Goal: Navigation & Orientation: Understand site structure

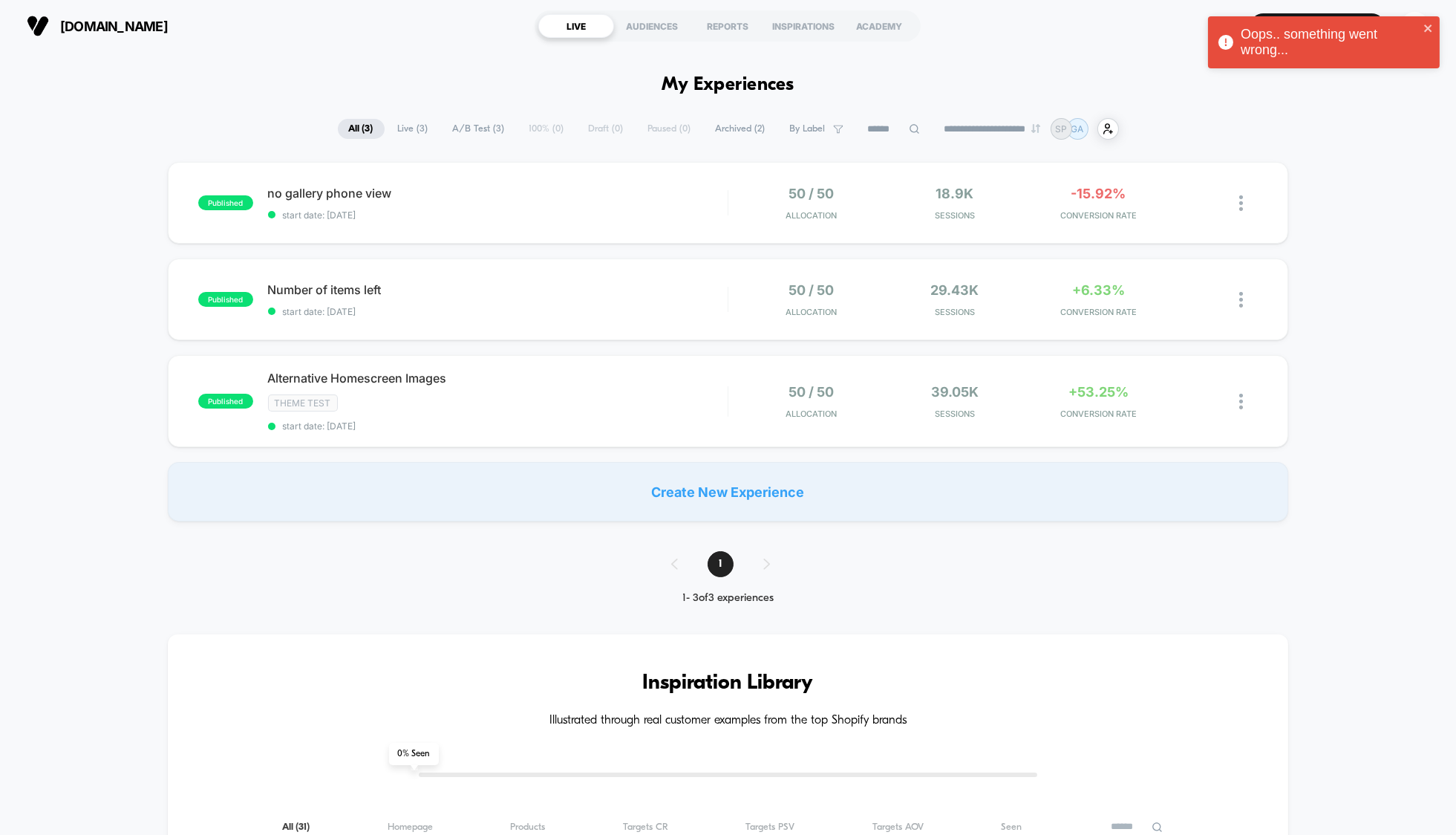
click at [149, 200] on div "published no gallery phone view start date: [DATE] 50 / 50 Allocation 18.9k Ses…" at bounding box center [728, 341] width 1456 height 360
click at [647, 27] on div "AUDIENCES" at bounding box center [652, 25] width 75 height 24
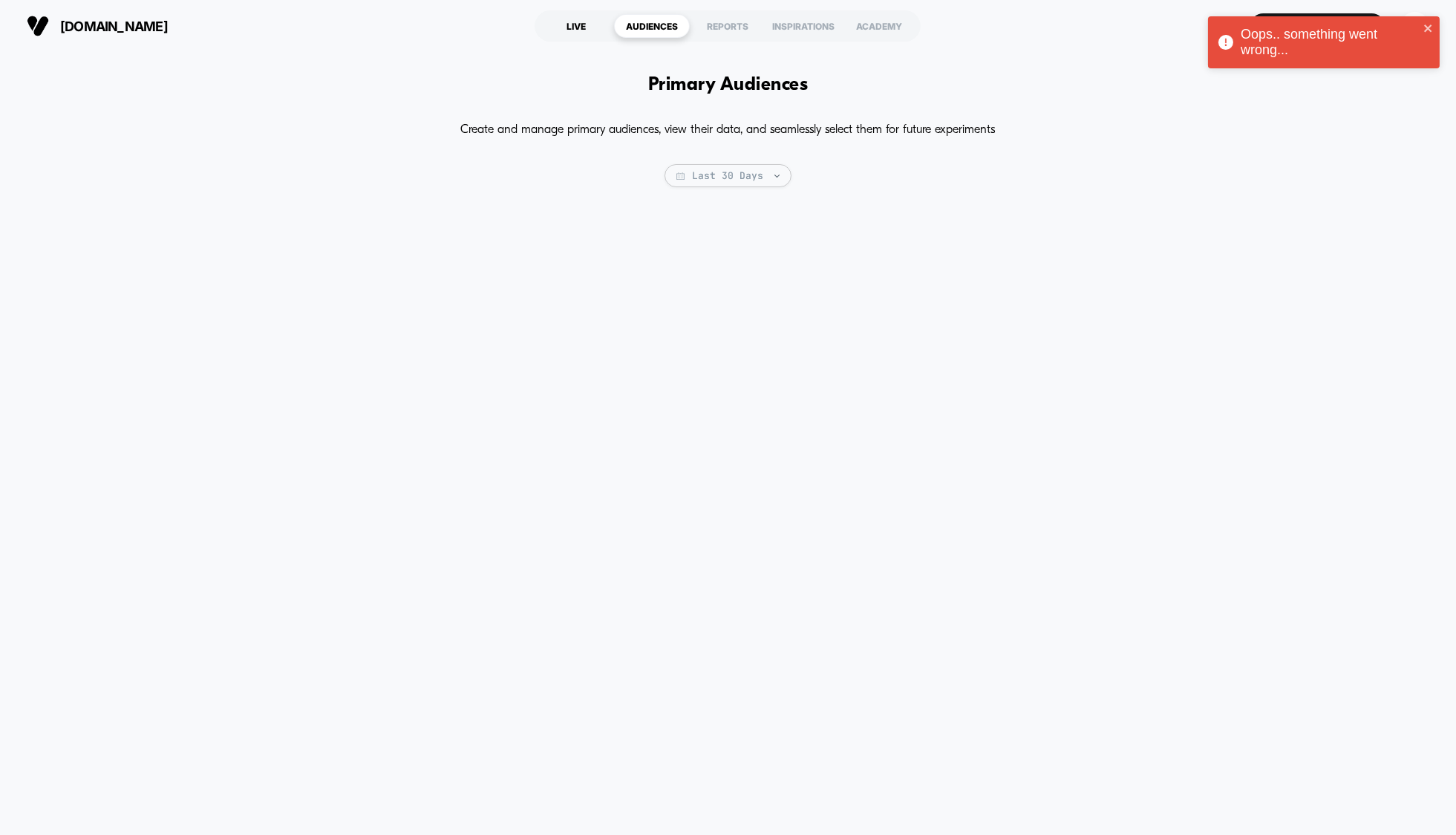
click at [574, 20] on div "LIVE" at bounding box center [576, 25] width 75 height 24
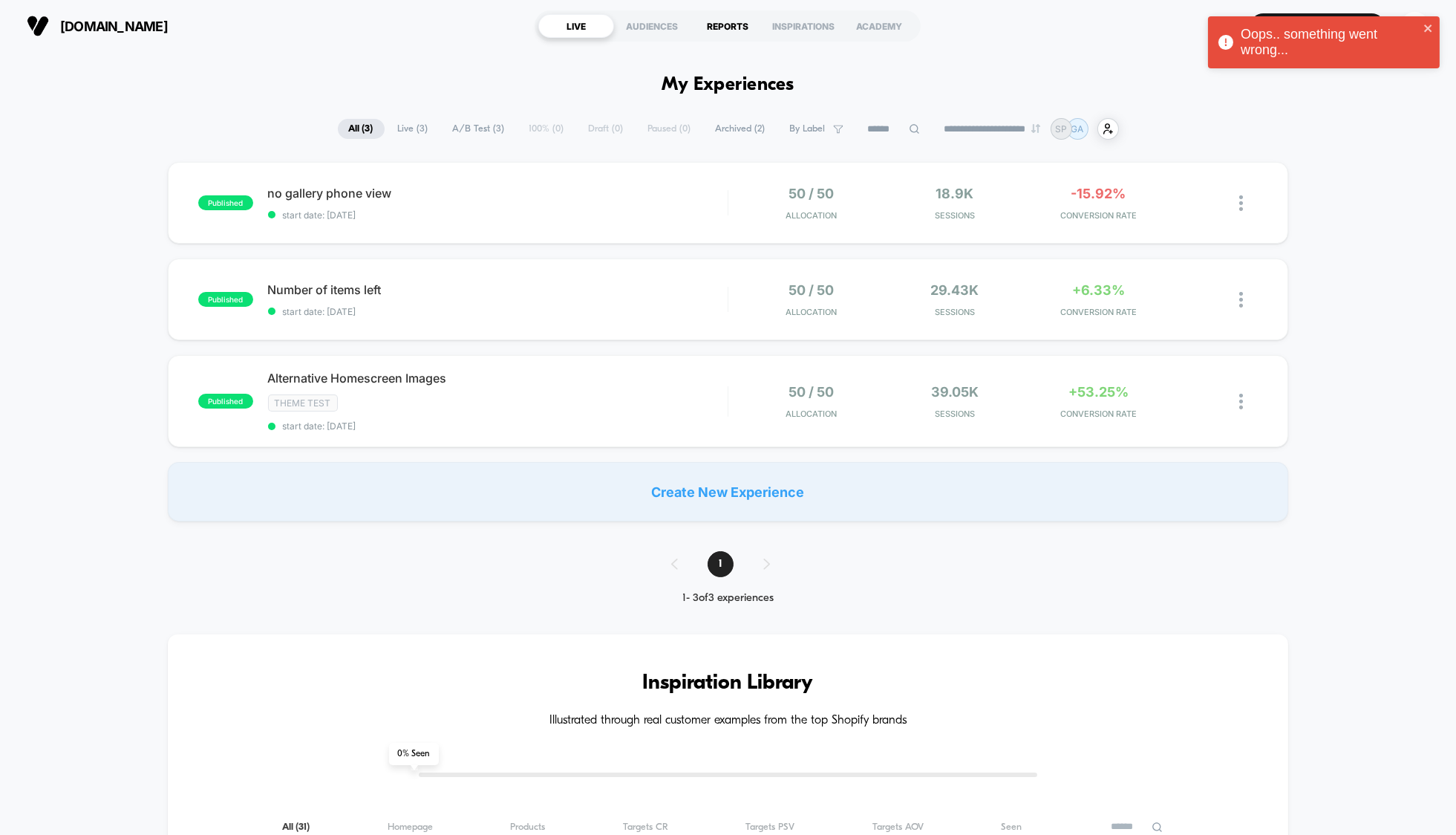
click at [722, 22] on div "REPORTS" at bounding box center [728, 25] width 75 height 24
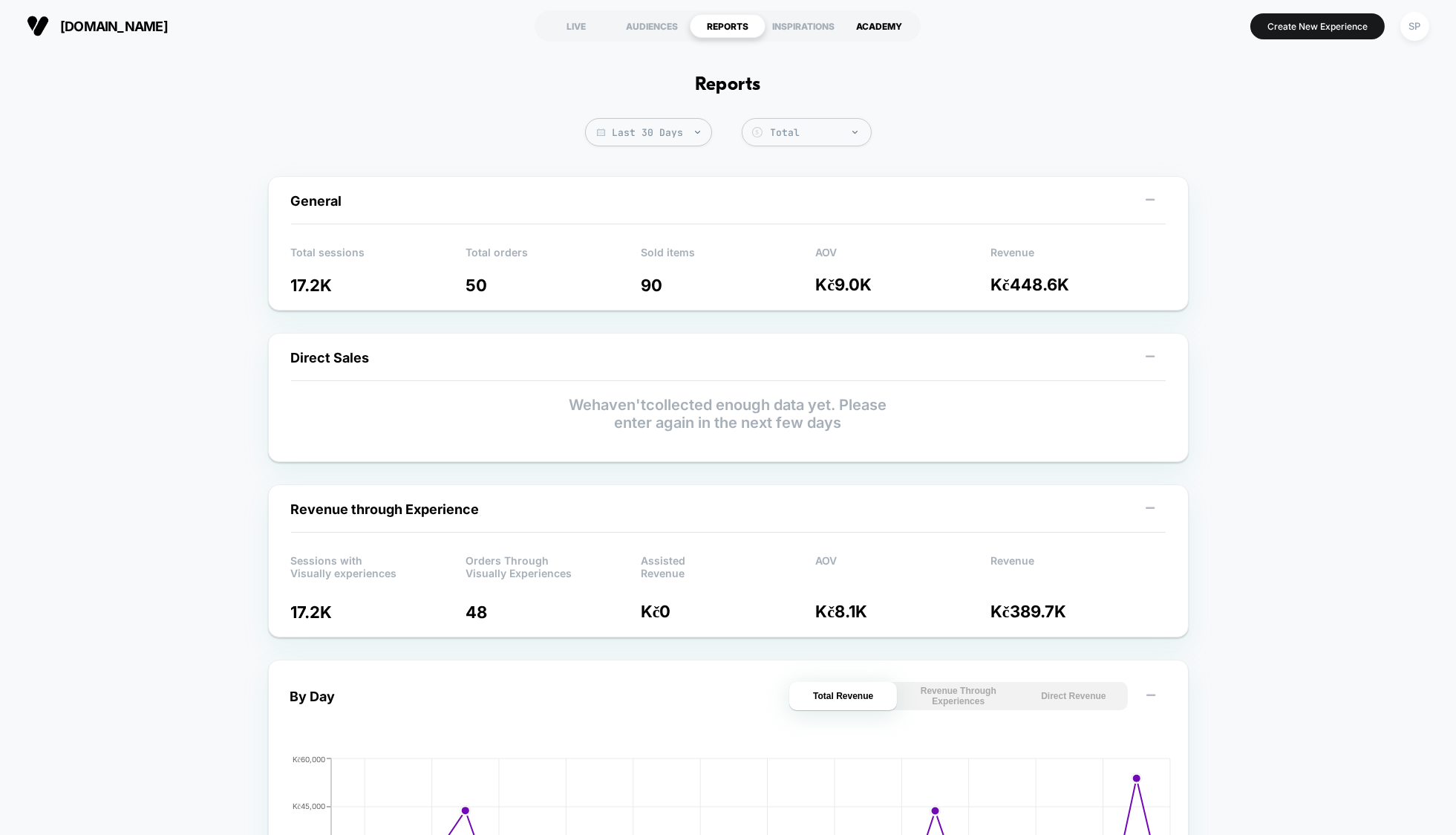
drag, startPoint x: 595, startPoint y: 24, endPoint x: 845, endPoint y: 19, distance: 250.0
click at [595, 24] on div "LIVE" at bounding box center [576, 25] width 75 height 24
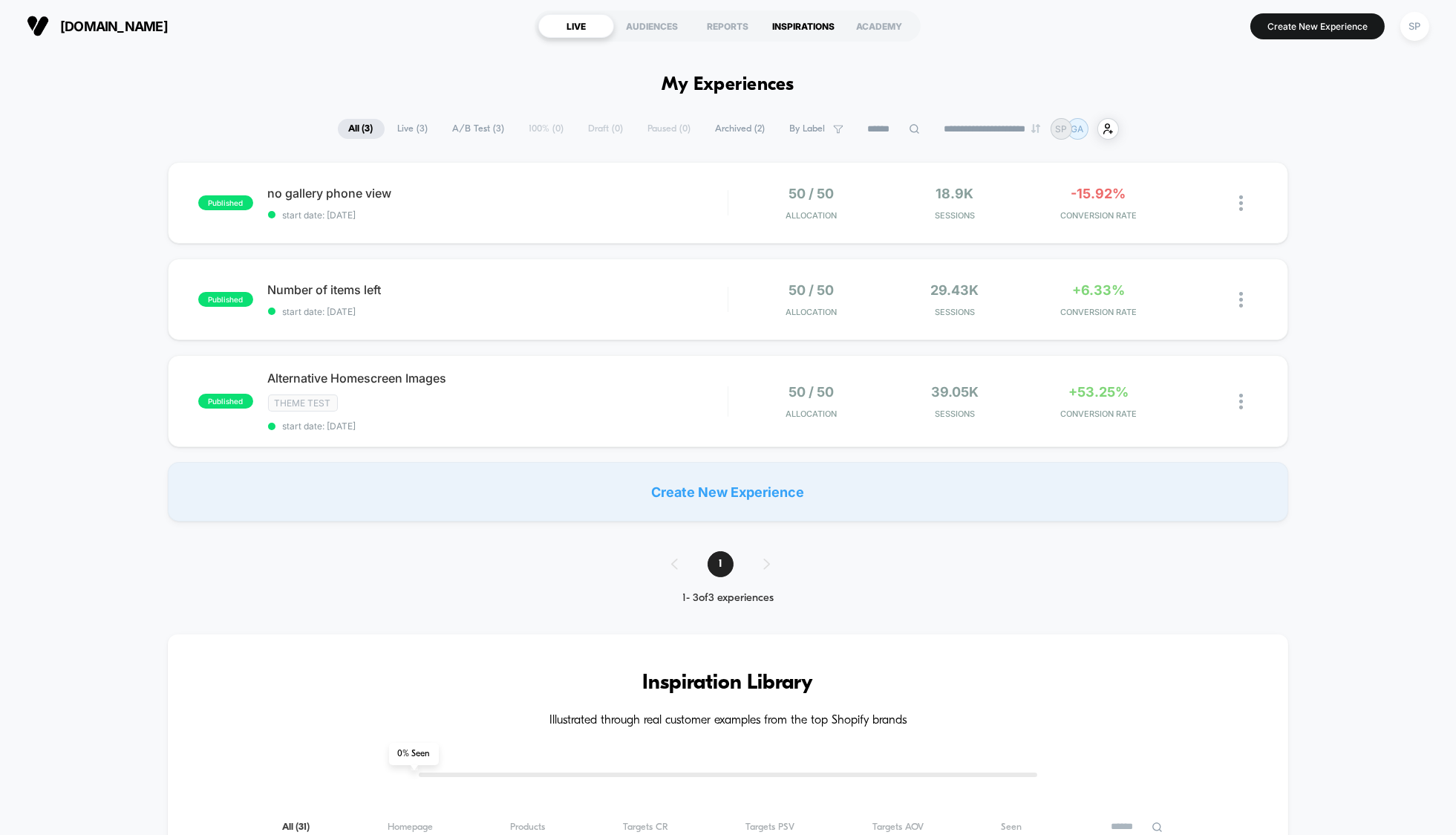
click at [814, 25] on div "INSPIRATIONS" at bounding box center [803, 25] width 75 height 24
